Goal: Navigation & Orientation: Find specific page/section

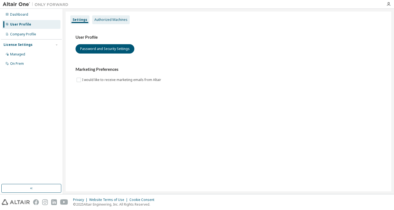
click at [111, 23] on div "Authorized Machines" at bounding box center [111, 19] width 38 height 9
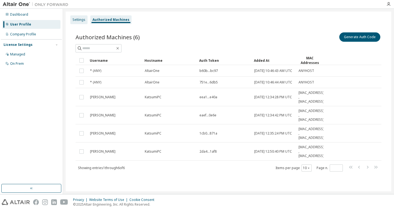
click at [84, 22] on div "Settings" at bounding box center [78, 19] width 17 height 9
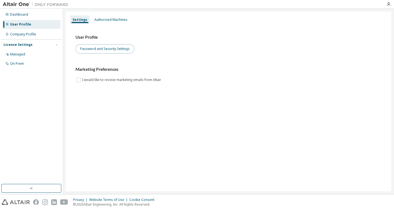
click at [102, 46] on button "Password and Security Settings" at bounding box center [105, 48] width 59 height 9
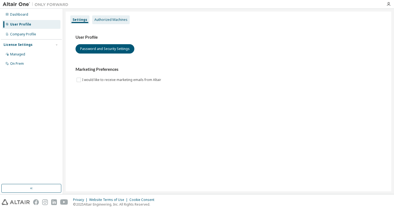
click at [93, 22] on div "Authorized Machines" at bounding box center [111, 19] width 38 height 9
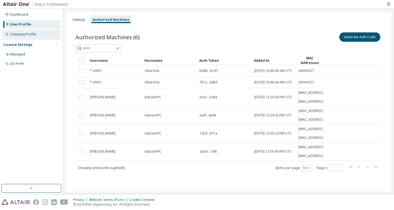
click at [24, 37] on div "Company Profile" at bounding box center [31, 34] width 58 height 9
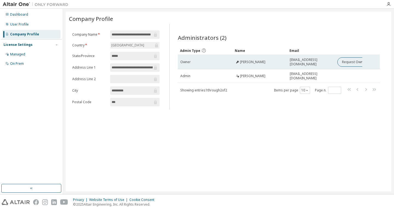
drag, startPoint x: 253, startPoint y: 73, endPoint x: 276, endPoint y: 68, distance: 24.2
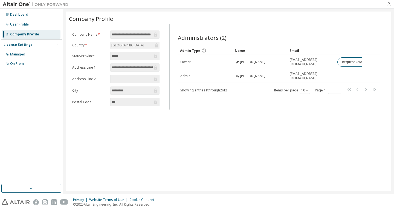
click at [22, 59] on div "Managed On Prem" at bounding box center [31, 59] width 61 height 18
click at [19, 67] on div "On Prem" at bounding box center [31, 63] width 58 height 9
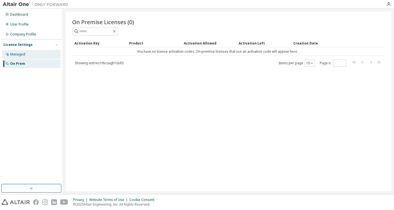
click at [26, 56] on div "Managed" at bounding box center [31, 54] width 58 height 9
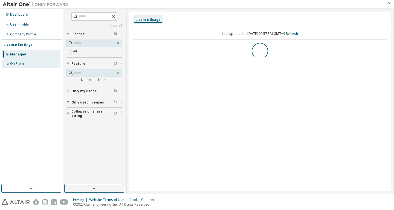
click at [26, 60] on div "On Prem" at bounding box center [31, 63] width 58 height 9
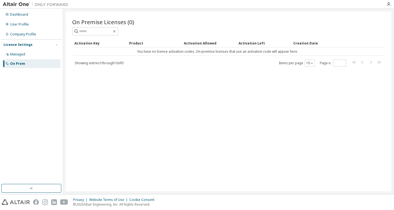
click at [27, 59] on div "On Prem" at bounding box center [31, 63] width 58 height 9
click at [30, 57] on div "Managed" at bounding box center [31, 54] width 58 height 9
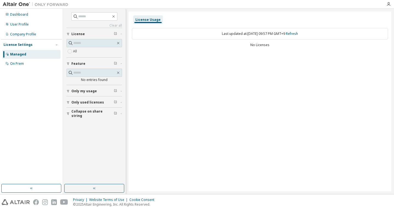
click at [93, 35] on div "License" at bounding box center [95, 34] width 49 height 4
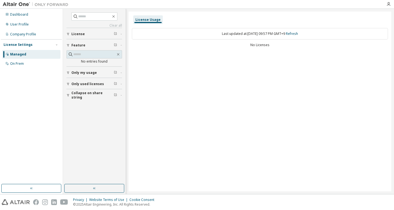
click at [68, 35] on icon "button" at bounding box center [68, 33] width 3 height 3
